Goal: Information Seeking & Learning: Learn about a topic

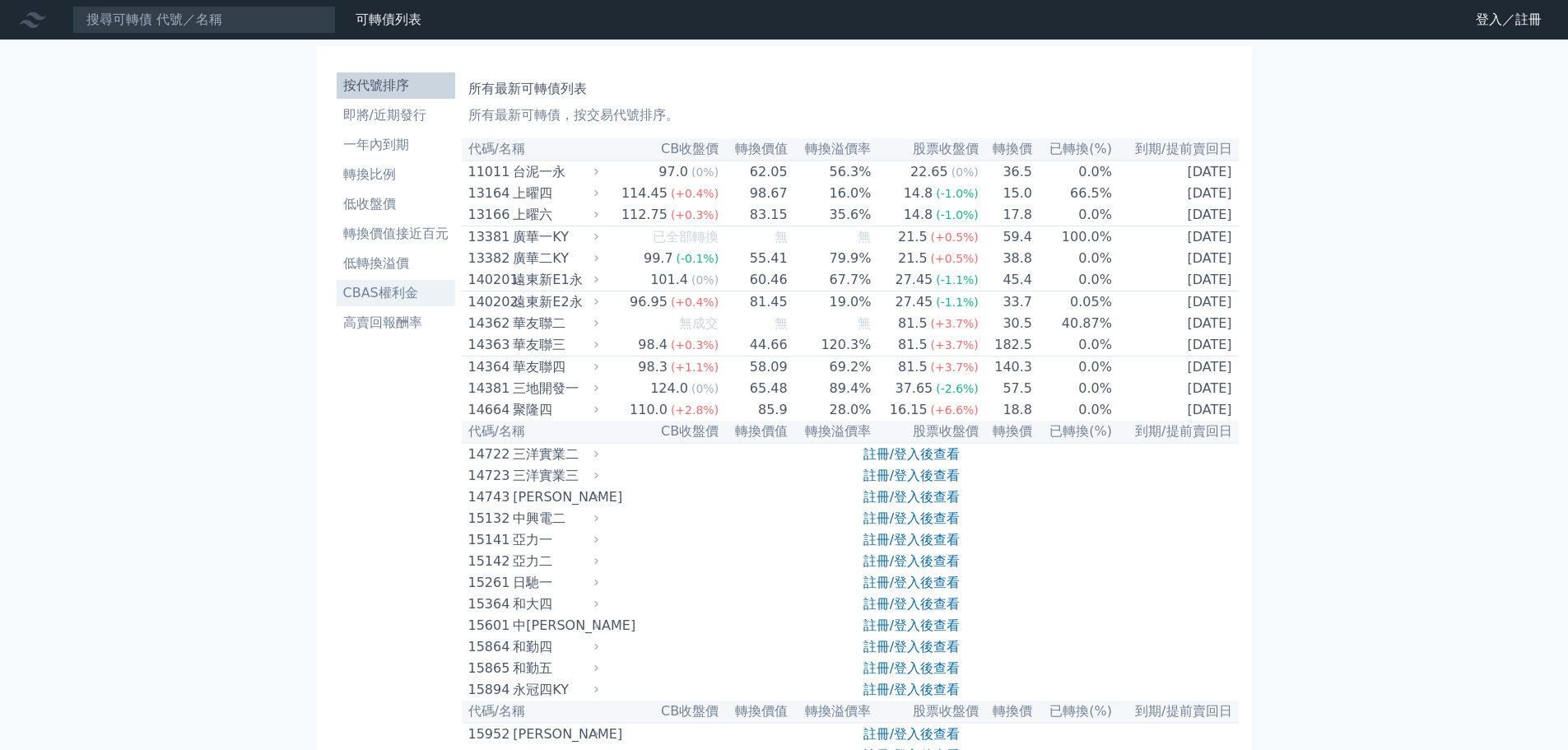
click at [412, 301] on li "CBAS權利金" at bounding box center [395, 294] width 118 height 20
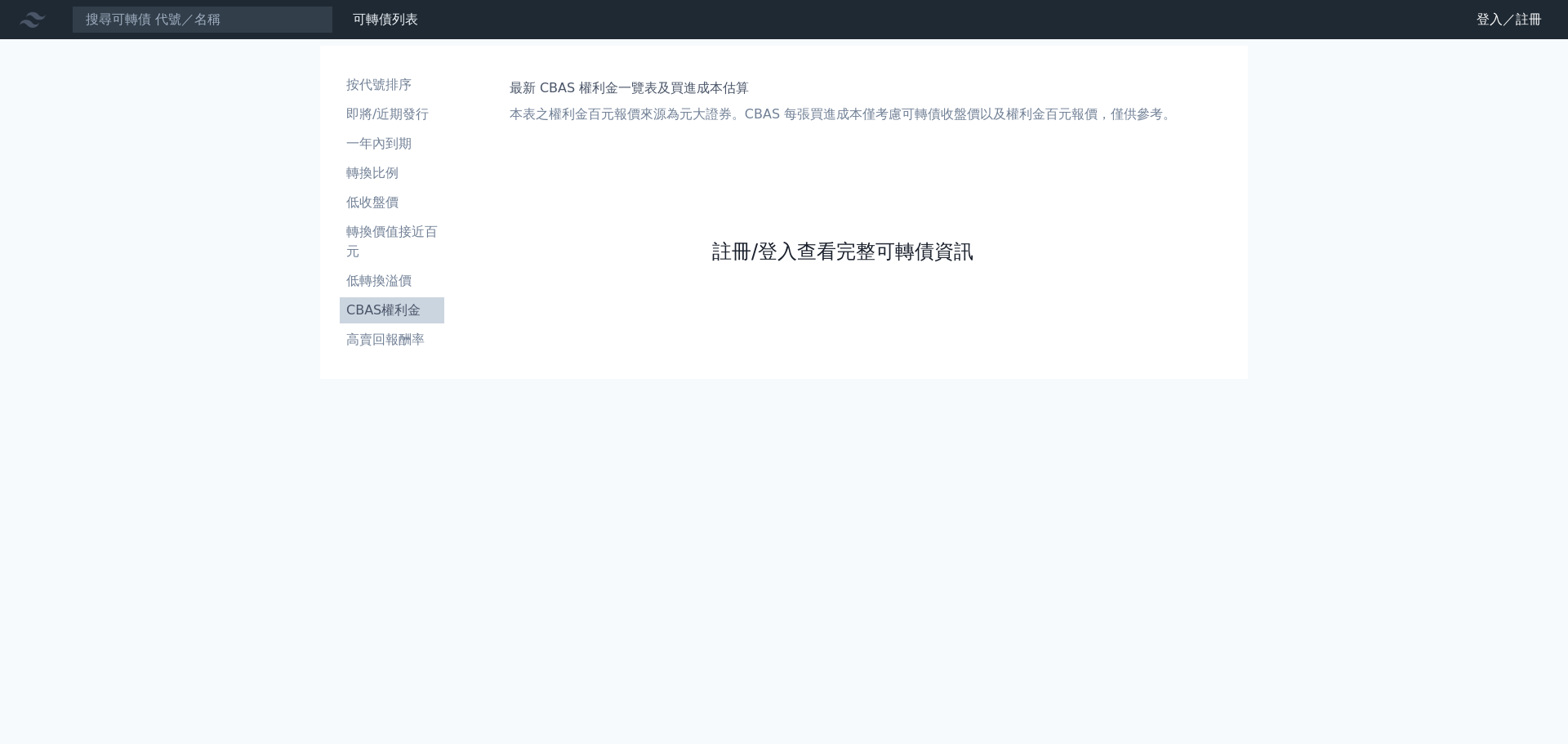
click at [869, 257] on link "註冊/登入查看完整可轉債資訊" at bounding box center [842, 252] width 262 height 26
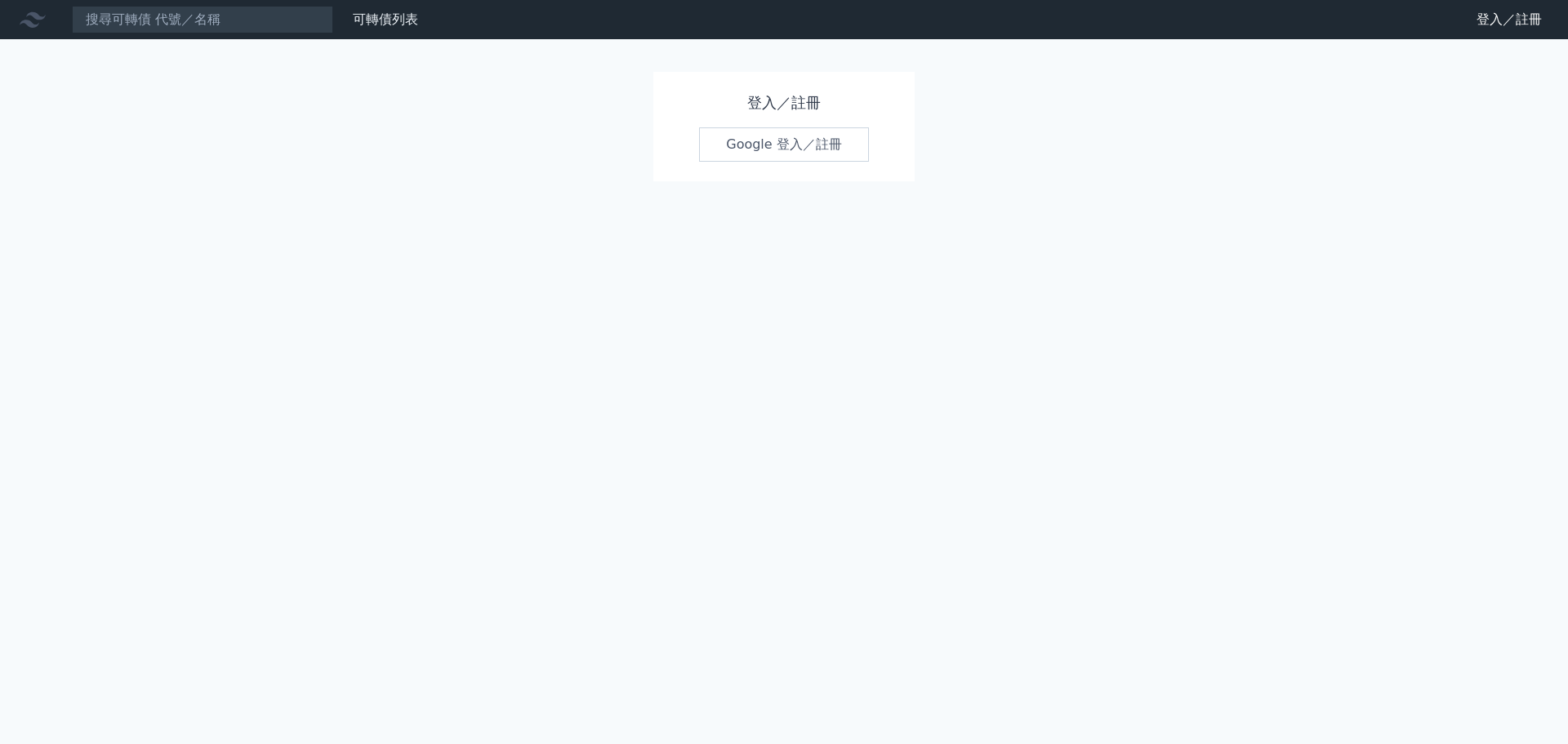
click at [777, 153] on link "Google 登入／註冊" at bounding box center [784, 144] width 170 height 34
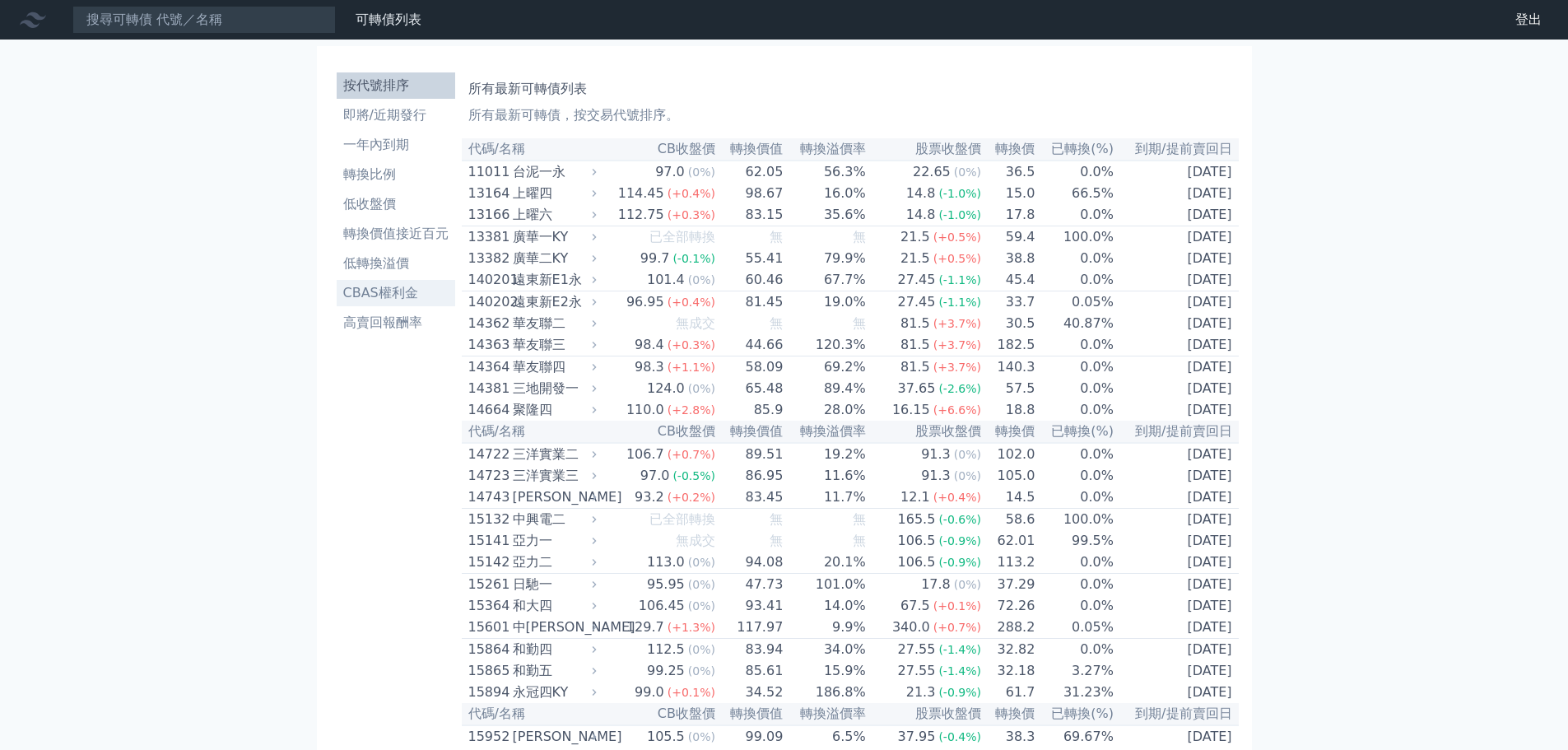
click at [396, 303] on link "CBAS權利金" at bounding box center [395, 294] width 118 height 26
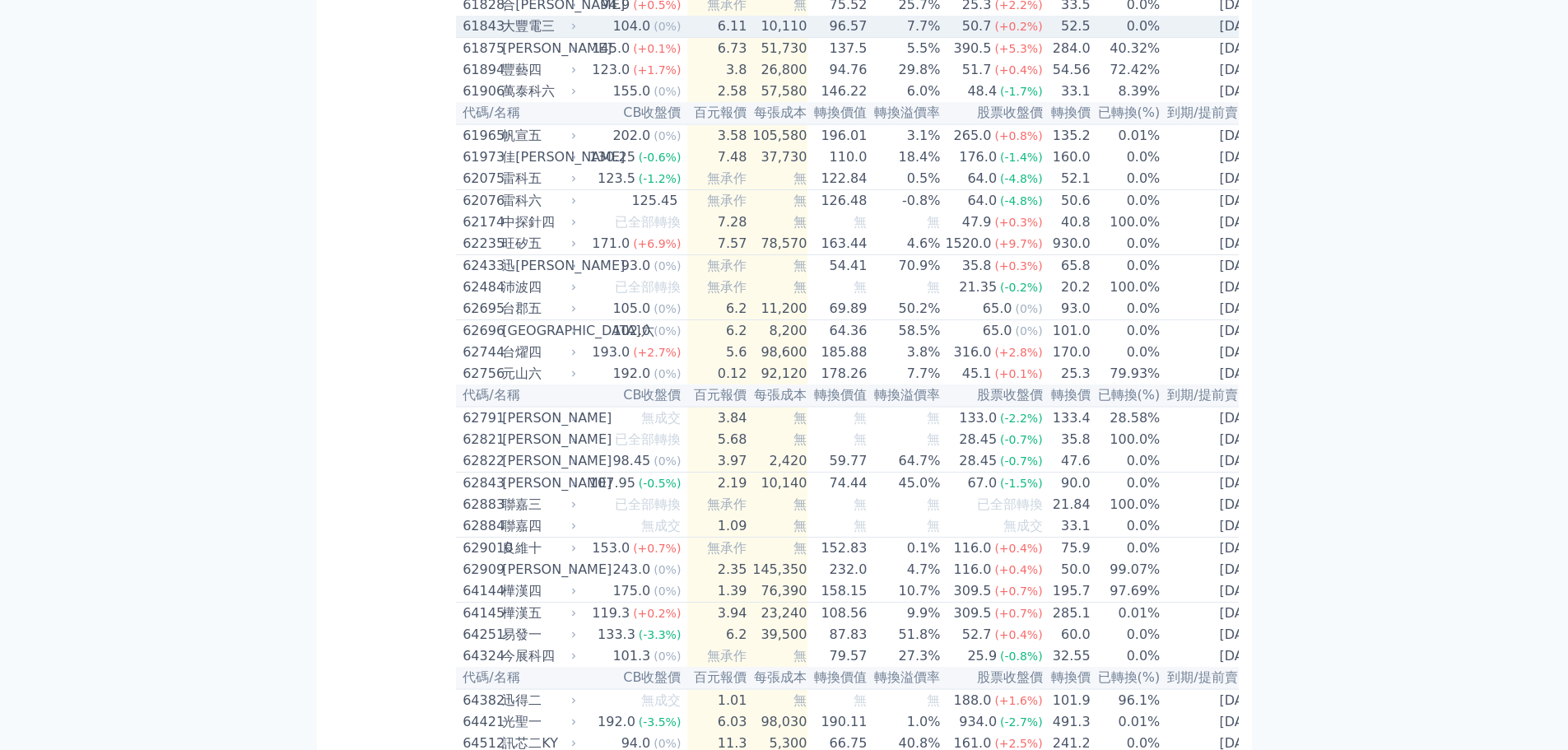
scroll to position [6333, 0]
